Goal: Information Seeking & Learning: Learn about a topic

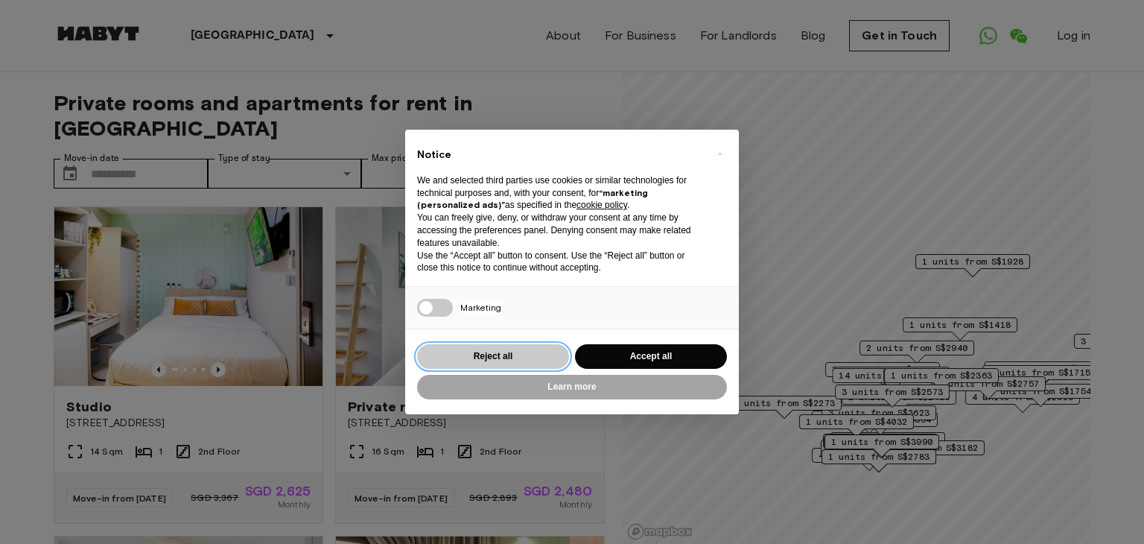
click at [513, 357] on button "Reject all" at bounding box center [493, 356] width 152 height 25
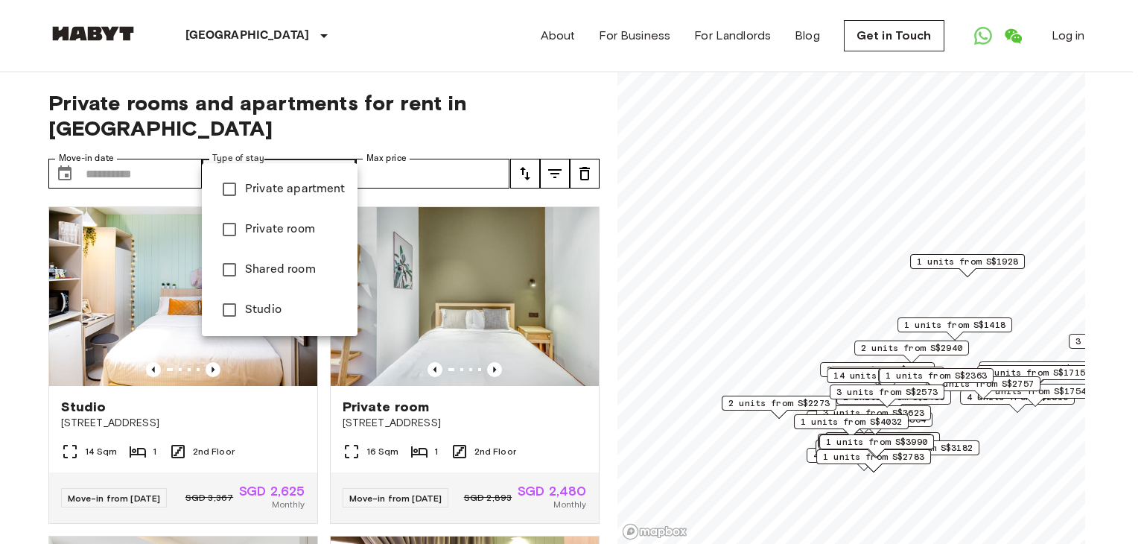
click at [397, 68] on div at bounding box center [572, 272] width 1144 height 544
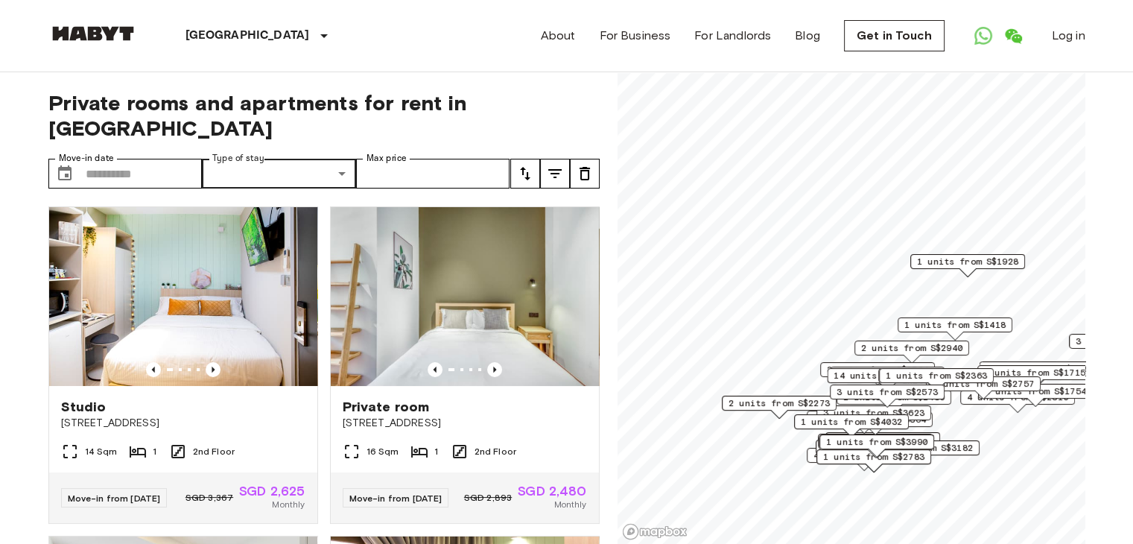
click at [515, 159] on button "tune" at bounding box center [525, 174] width 30 height 30
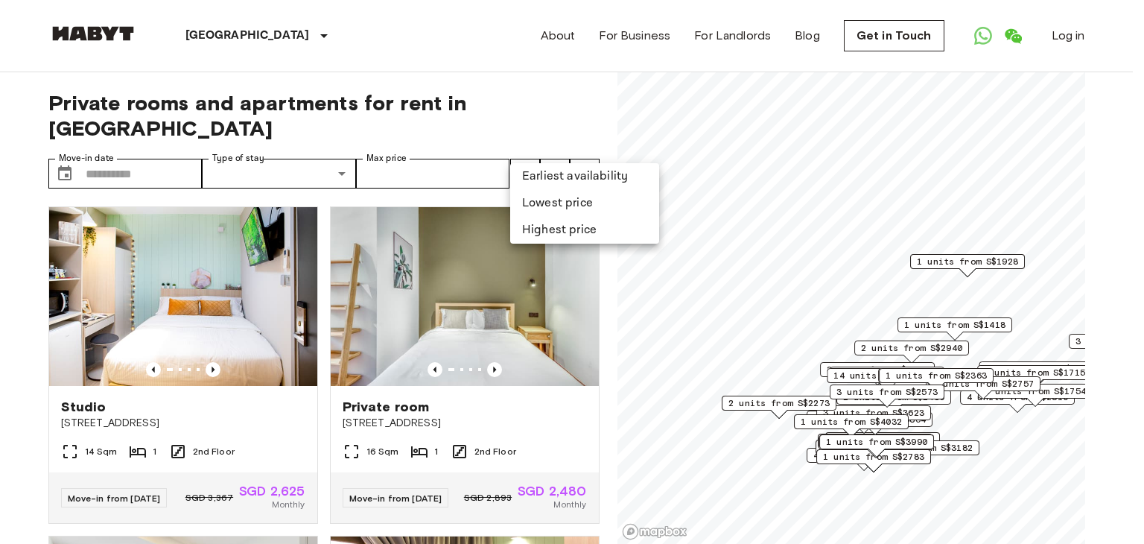
click at [550, 200] on li "Lowest price" at bounding box center [584, 203] width 149 height 27
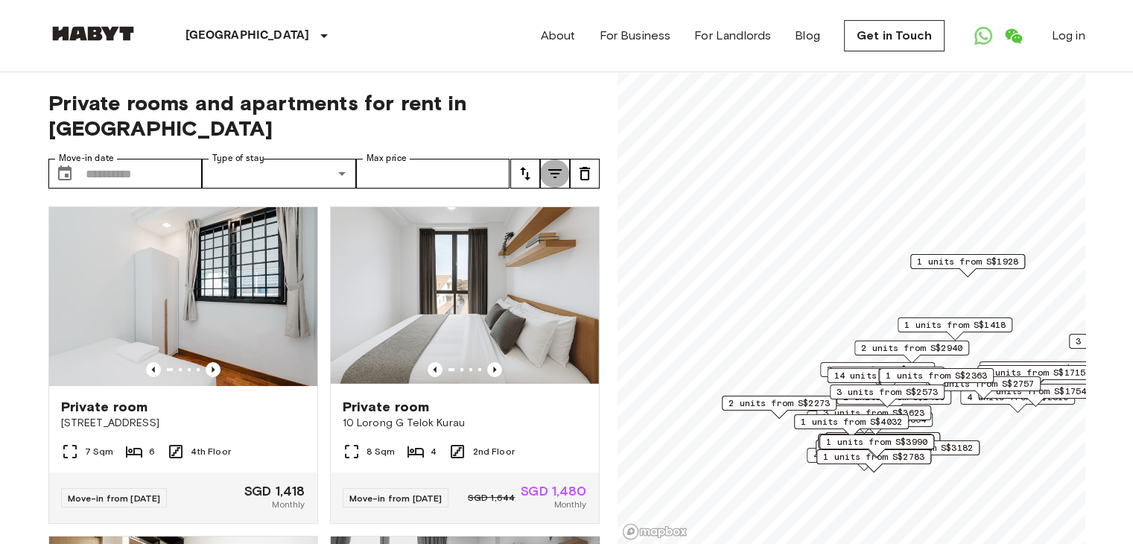
click at [556, 165] on icon "tune" at bounding box center [555, 174] width 18 height 18
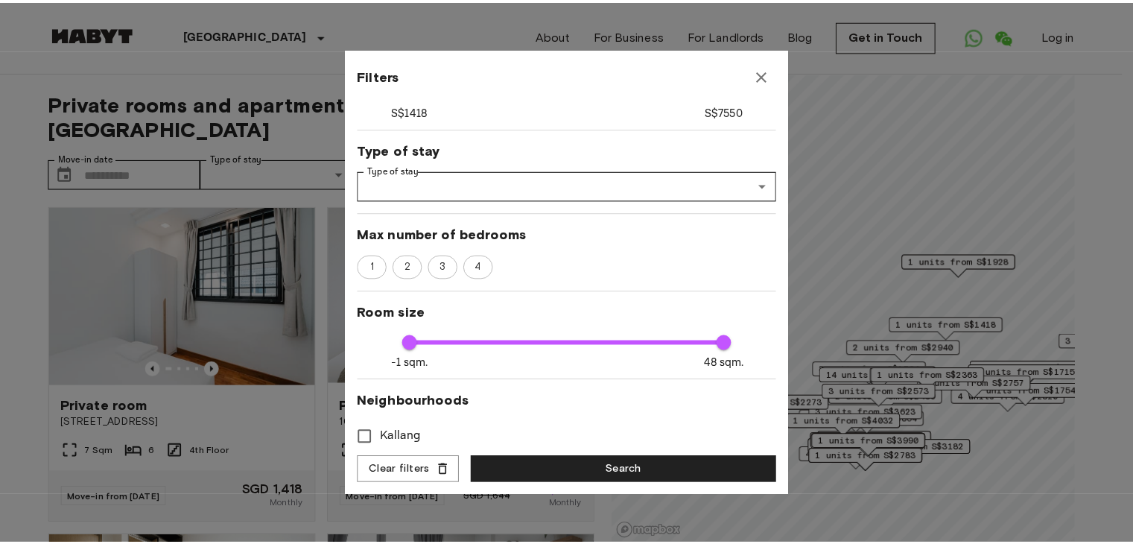
scroll to position [223, 0]
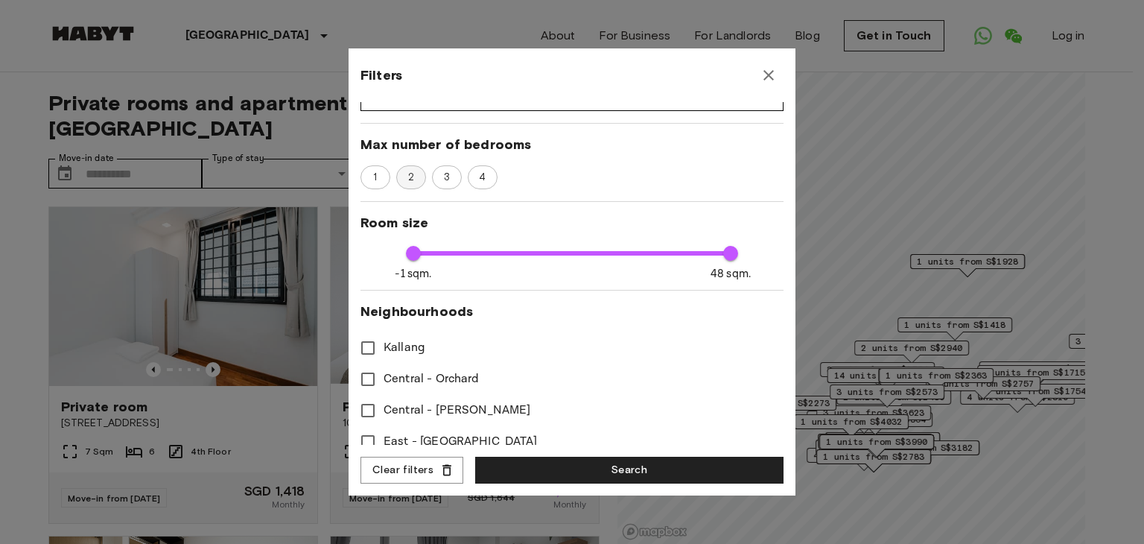
click at [415, 187] on div "2" at bounding box center [411, 177] width 30 height 24
type input "****"
click at [606, 466] on button "Search" at bounding box center [629, 471] width 308 height 28
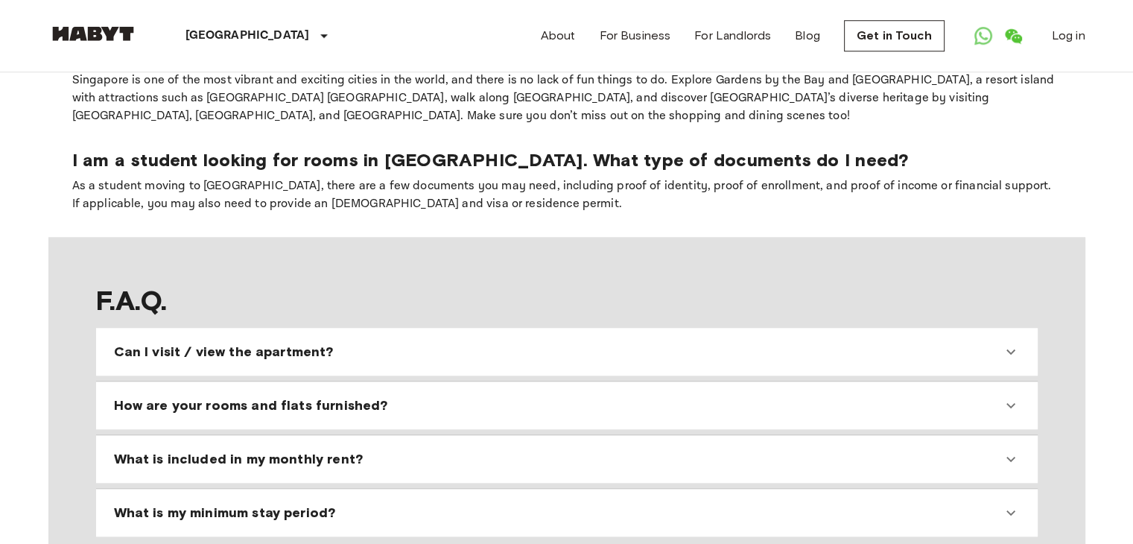
scroll to position [1266, 0]
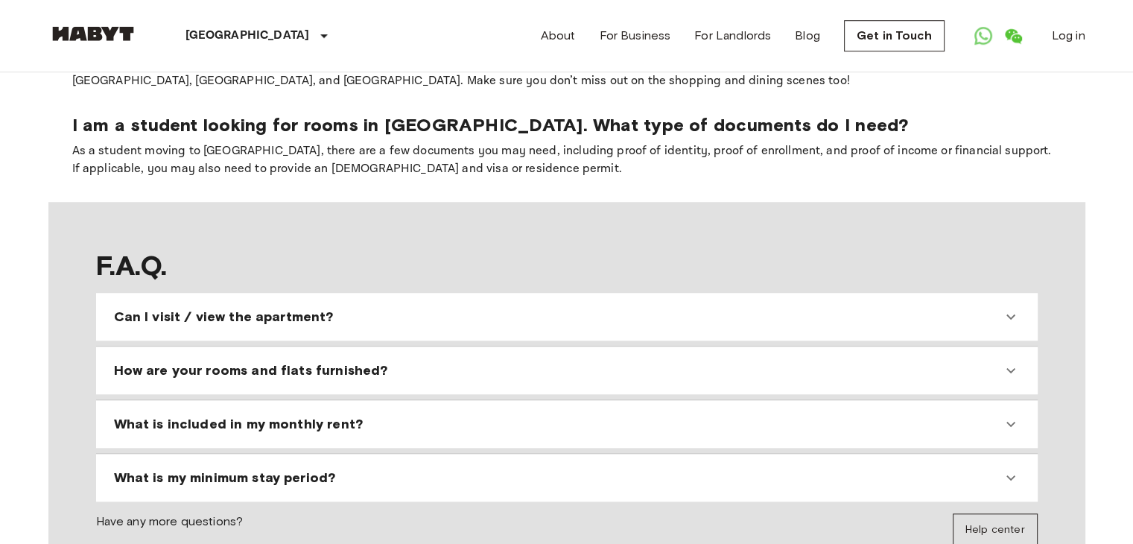
click at [172, 468] on span "What is my minimum stay period?" at bounding box center [225, 477] width 222 height 18
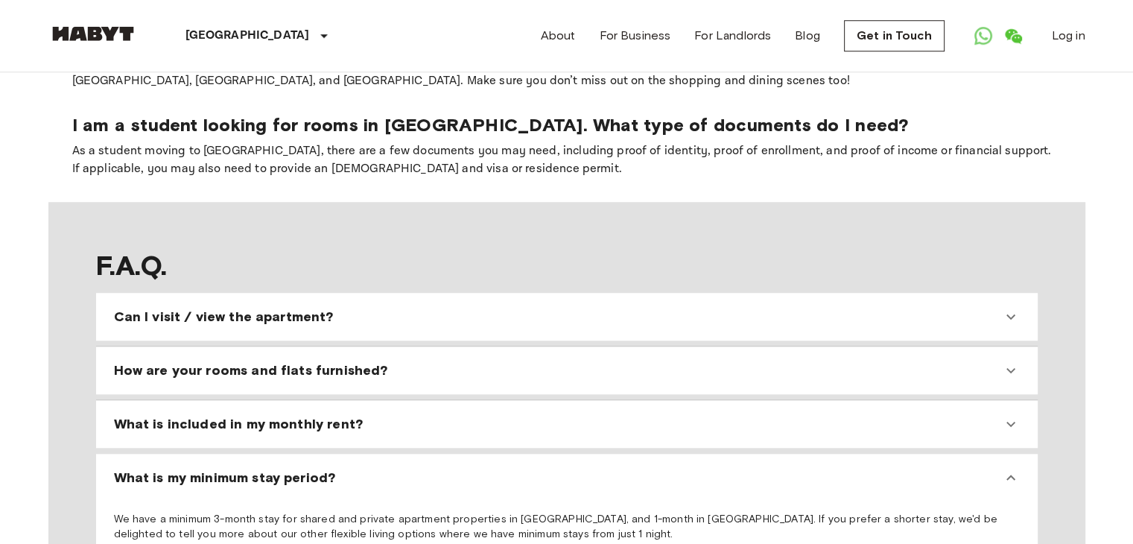
click at [258, 308] on span "Can I visit / view the apartment?" at bounding box center [224, 317] width 220 height 18
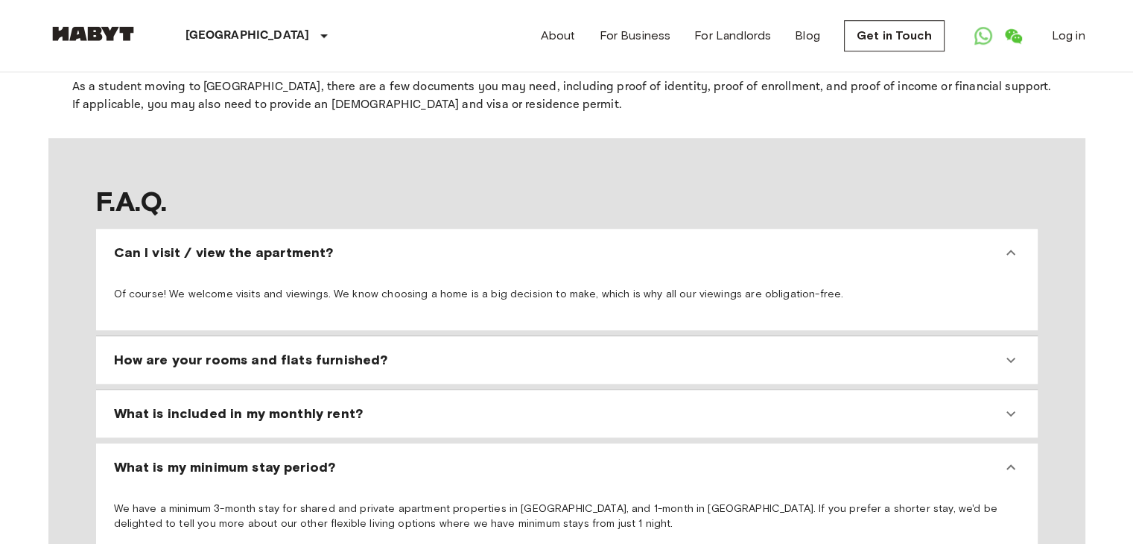
scroll to position [1341, 0]
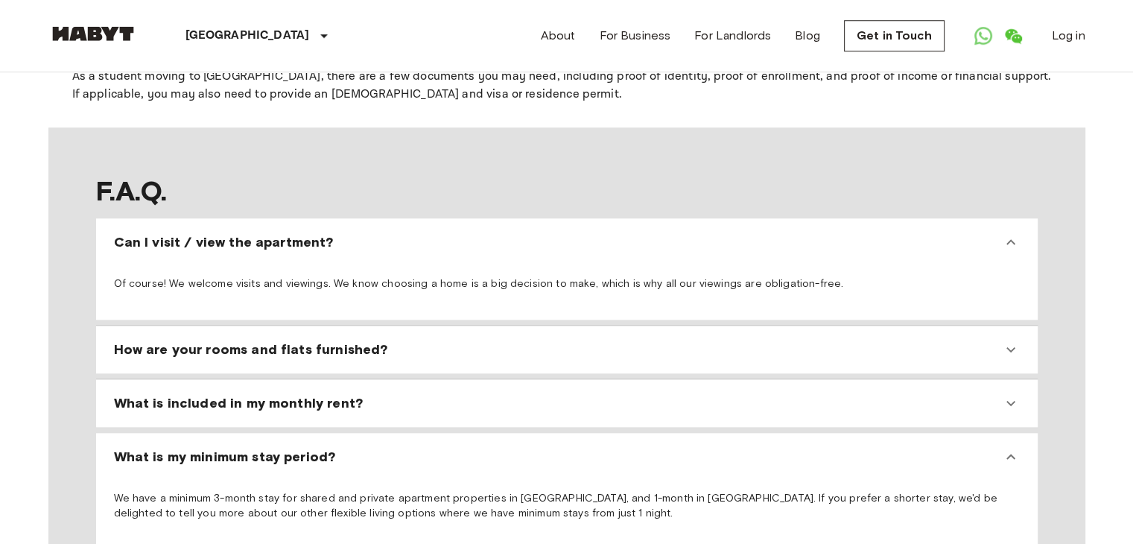
click at [188, 340] on span "How are your rooms and flats furnished?" at bounding box center [251, 349] width 274 height 18
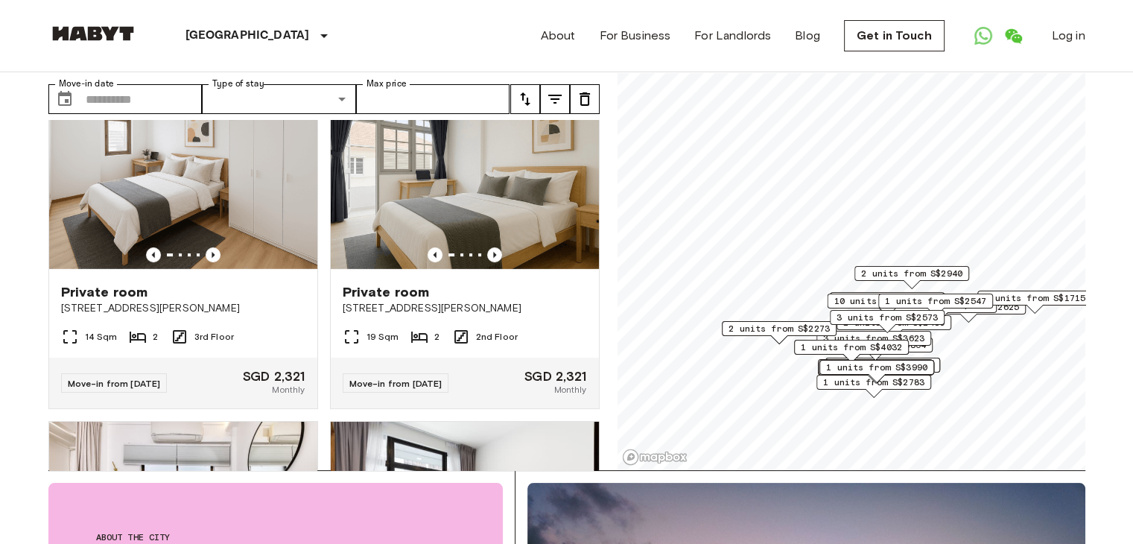
scroll to position [447, 0]
